Goal: Task Accomplishment & Management: Use online tool/utility

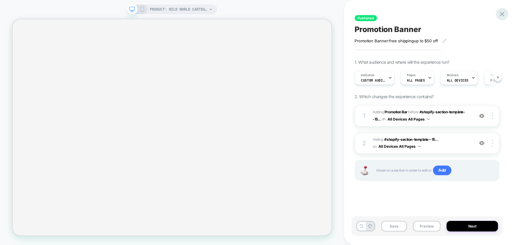
click at [502, 15] on icon at bounding box center [502, 14] width 8 height 8
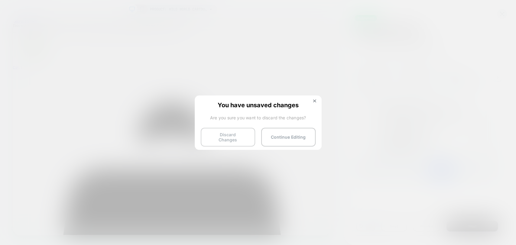
click at [229, 139] on button "Discard Changes" at bounding box center [228, 137] width 54 height 19
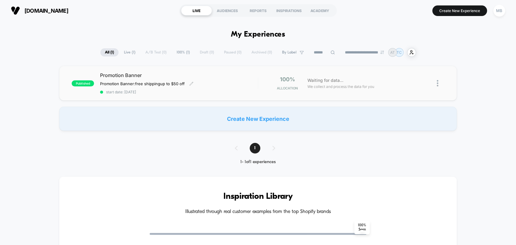
click at [216, 84] on div "Promotion Banner Promotion Banner: free shipping up to $50 off Click to edit ex…" at bounding box center [179, 83] width 158 height 22
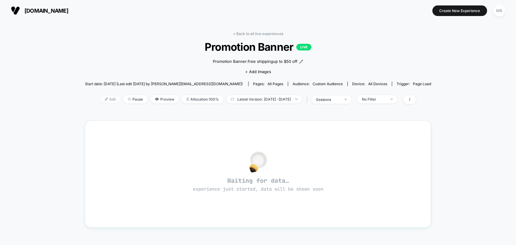
click at [100, 96] on span "Edit" at bounding box center [110, 99] width 20 height 8
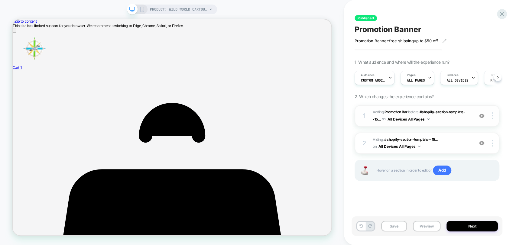
click at [482, 117] on img at bounding box center [481, 115] width 5 height 5
click at [385, 80] on div "Audience Custom Audience" at bounding box center [373, 78] width 36 height 14
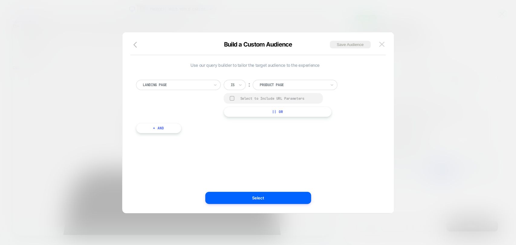
click at [381, 44] on img at bounding box center [381, 44] width 5 height 5
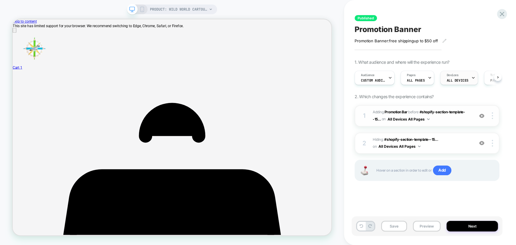
click at [453, 81] on span "ALL DEVICES" at bounding box center [458, 80] width 22 height 4
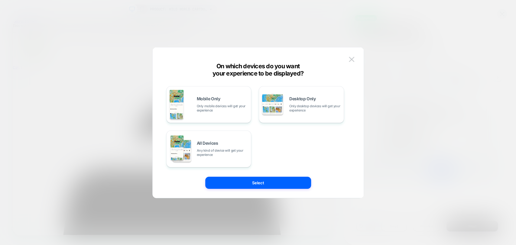
click at [350, 60] on img at bounding box center [351, 59] width 5 height 5
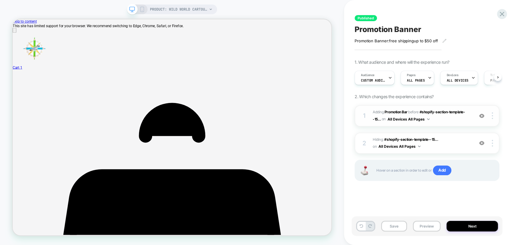
click at [425, 119] on button "All Devices All Pages" at bounding box center [409, 119] width 42 height 8
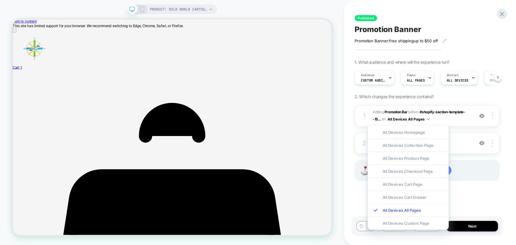
click at [476, 193] on div "1 #_loomi_addon_1758597875763 Adding Promotion Bar BEFORE #shopify-section-temp…" at bounding box center [427, 150] width 145 height 91
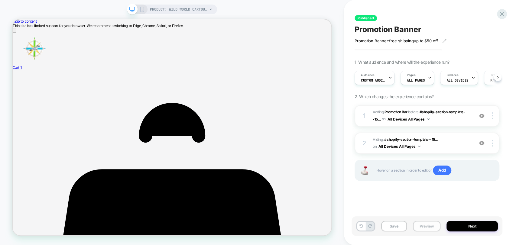
click at [426, 226] on button "Preview" at bounding box center [427, 226] width 28 height 11
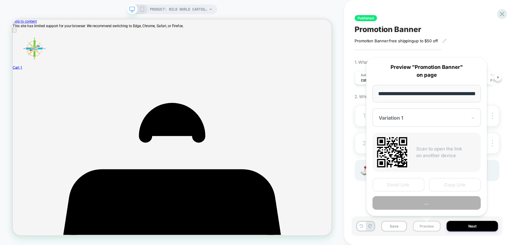
scroll to position [0, 93]
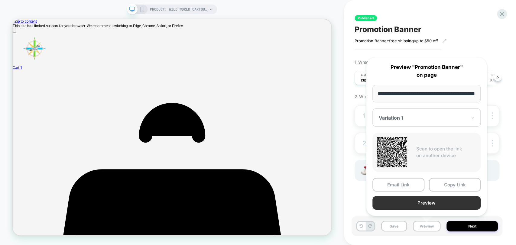
click at [429, 203] on button "Preview" at bounding box center [426, 203] width 108 height 14
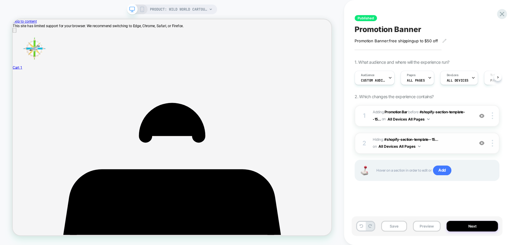
click at [480, 143] on img at bounding box center [481, 143] width 5 height 5
click at [480, 144] on img at bounding box center [481, 143] width 5 height 5
